Goal: Information Seeking & Learning: Find contact information

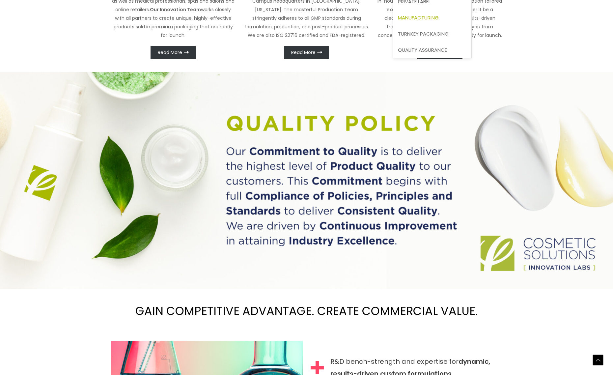
scroll to position [446, 0]
click at [429, 19] on span "Manufacturing" at bounding box center [418, 17] width 41 height 7
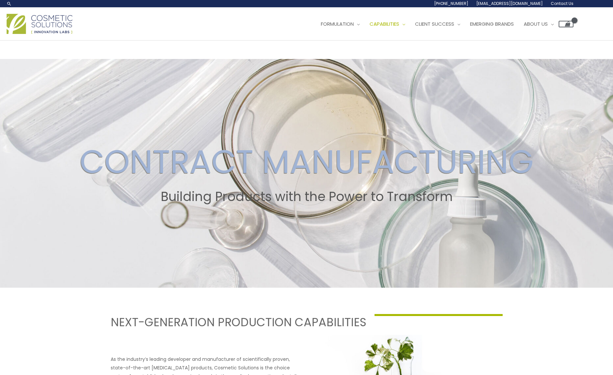
click at [566, 4] on span "Contact Us" at bounding box center [562, 4] width 23 height 6
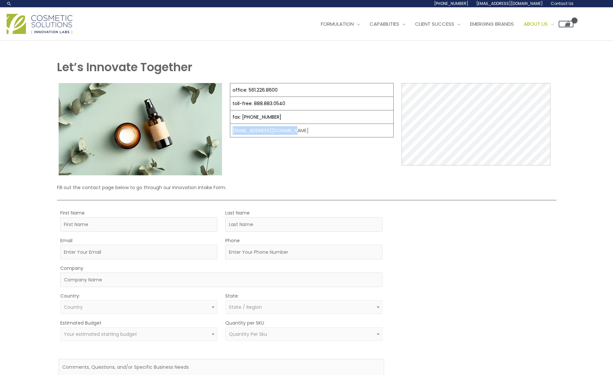
drag, startPoint x: 307, startPoint y: 130, endPoint x: 232, endPoint y: 132, distance: 75.1
click at [232, 132] on td "[EMAIL_ADDRESS][DOMAIN_NAME]" at bounding box center [311, 131] width 163 height 14
copy td "[EMAIL_ADDRESS][DOMAIN_NAME]"
click at [463, 281] on div "MOQ TRIGGER STEP 2 TRIGGER" at bounding box center [473, 317] width 163 height 219
